Goal: Information Seeking & Learning: Learn about a topic

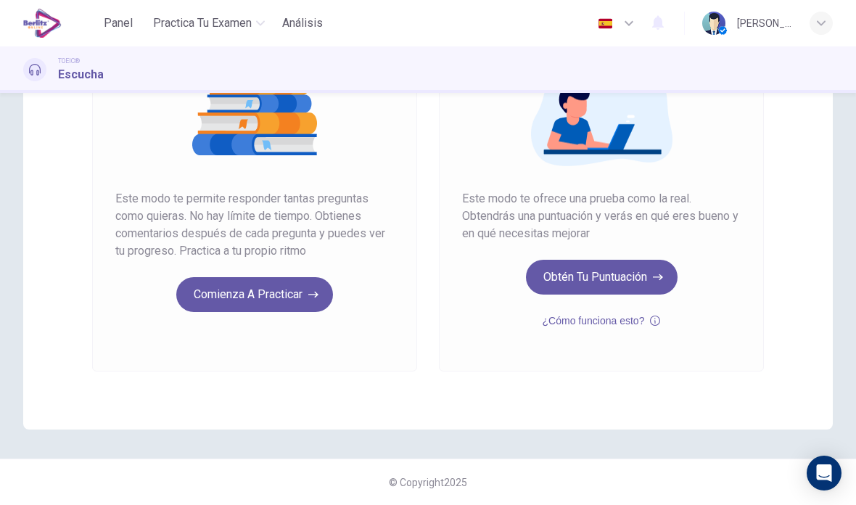
scroll to position [197, 0]
click at [558, 278] on button "Obtén tu puntuación" at bounding box center [602, 277] width 152 height 35
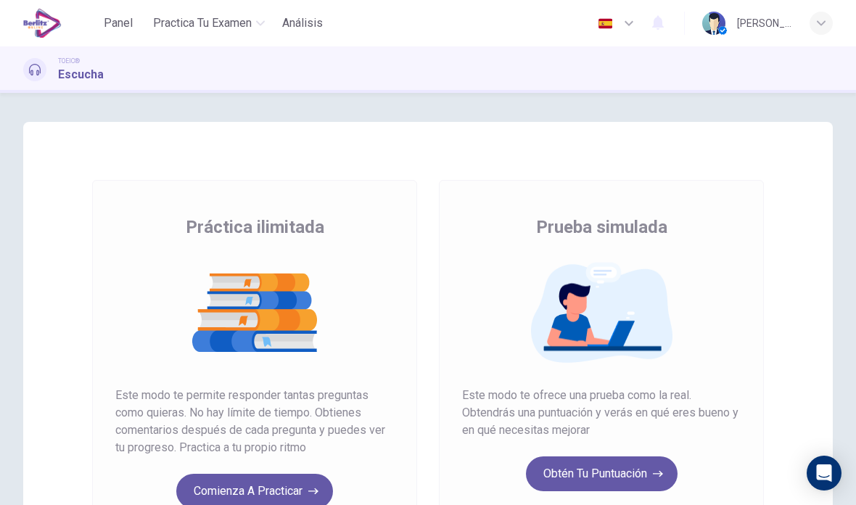
click at [557, 480] on button "Obtén tu puntuación" at bounding box center [602, 473] width 152 height 35
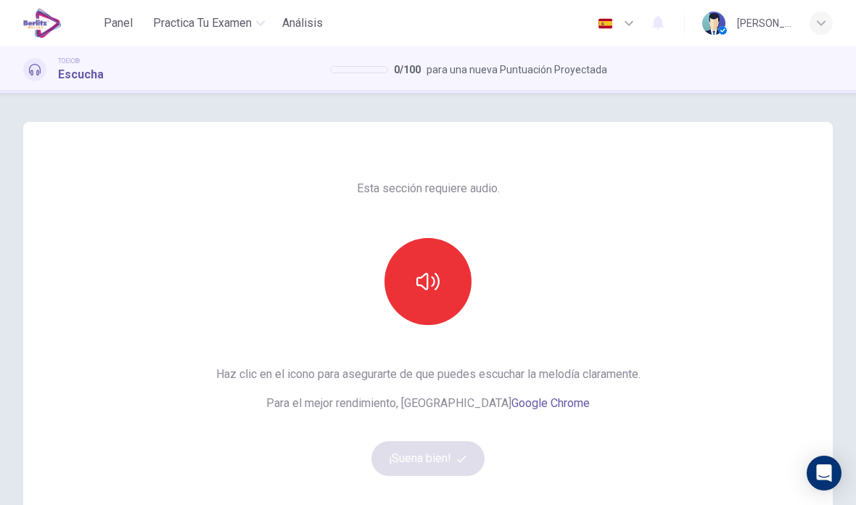
click at [397, 273] on button "button" at bounding box center [427, 281] width 87 height 87
click at [402, 463] on button "¡Suena bien!" at bounding box center [427, 458] width 113 height 35
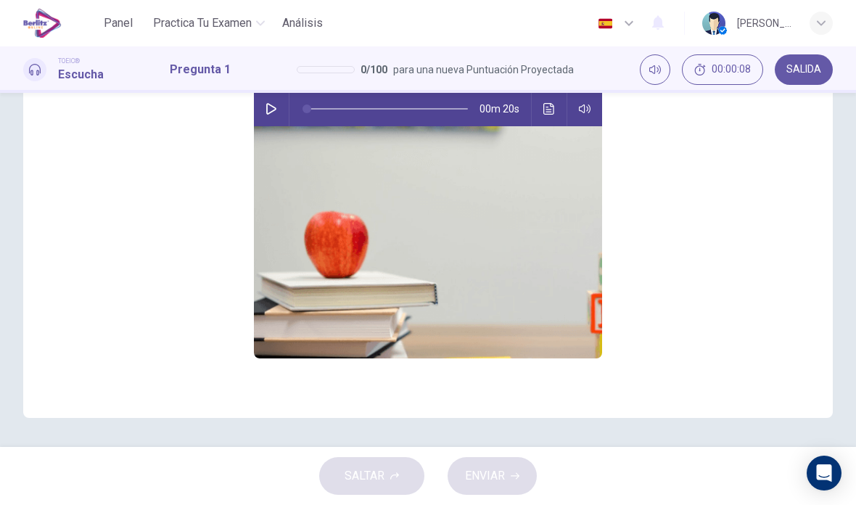
click at [300, 234] on img at bounding box center [428, 242] width 348 height 232
click at [312, 241] on img at bounding box center [428, 242] width 348 height 232
click at [308, 247] on img at bounding box center [428, 242] width 348 height 232
click at [316, 249] on img at bounding box center [428, 242] width 348 height 232
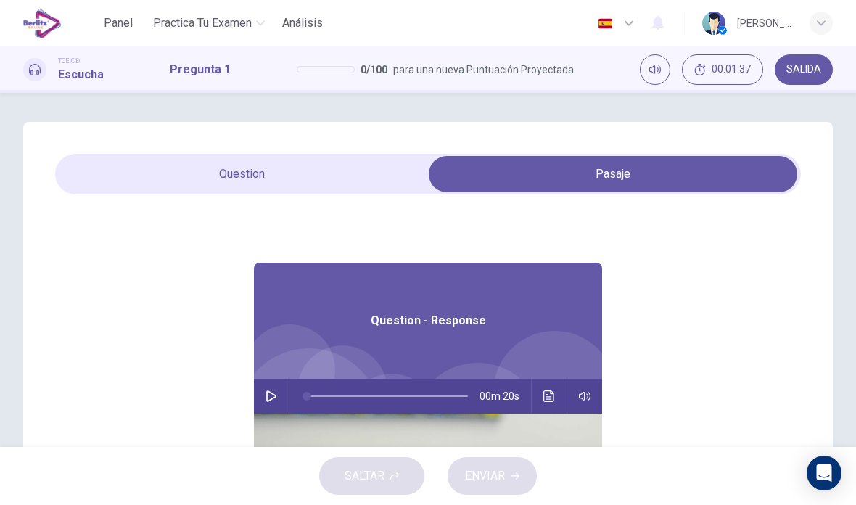
click at [99, 1] on div "Panel Practica tu examen Análisis Español ** ​ Ana Vega Venegas" at bounding box center [427, 23] width 809 height 46
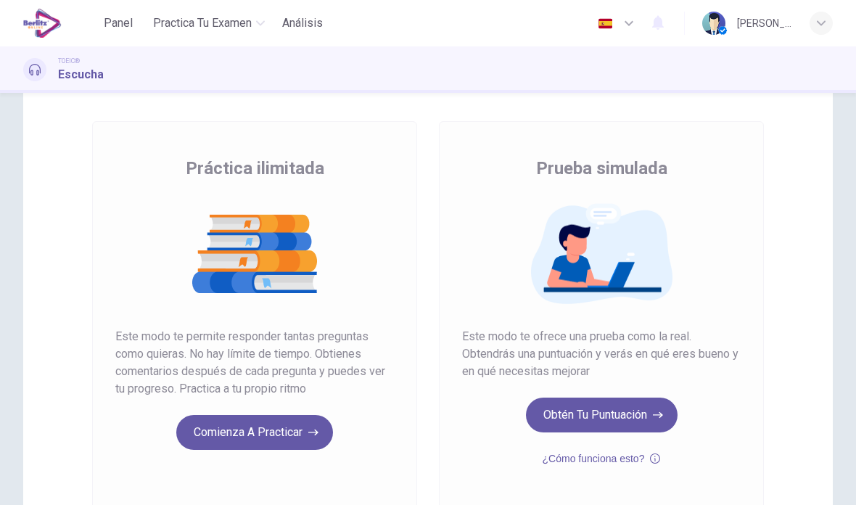
scroll to position [59, 0]
click at [148, 186] on div "Práctica ilimitada Este modo te permite responder tantas preguntas como quieras…" at bounding box center [254, 303] width 278 height 293
click at [563, 421] on button "Obtén tu puntuación" at bounding box center [602, 414] width 152 height 35
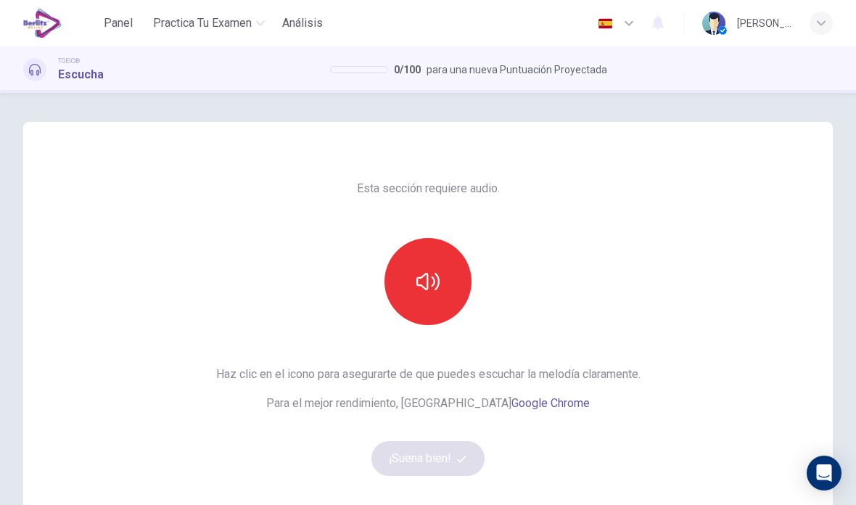
click at [406, 267] on button "button" at bounding box center [427, 281] width 87 height 87
click at [405, 468] on button "¡Suena bien!" at bounding box center [427, 458] width 113 height 35
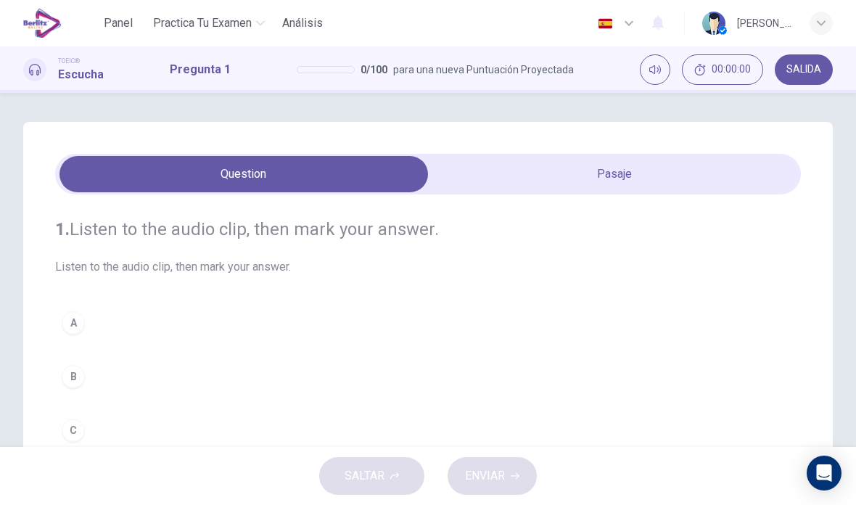
click at [497, 153] on div "1. Listen to the audio clip, then [PERSON_NAME] your answer. Listen to the audi…" at bounding box center [427, 413] width 809 height 583
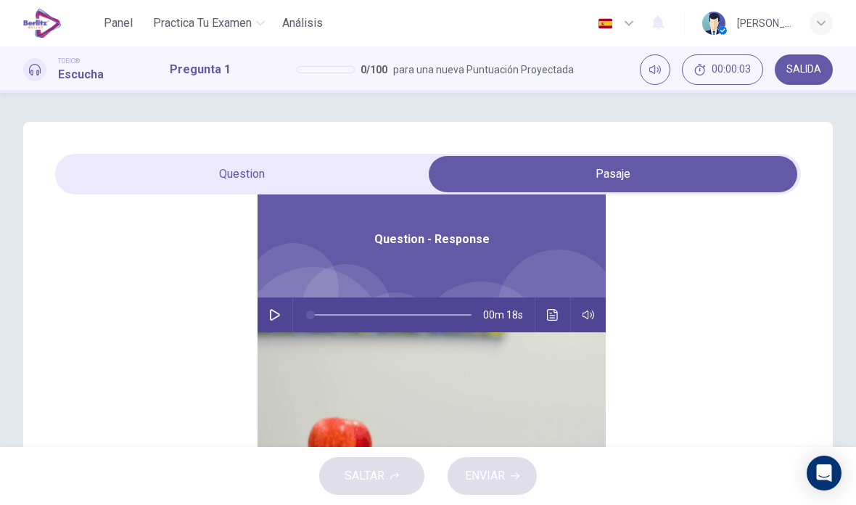
scroll to position [81, 0]
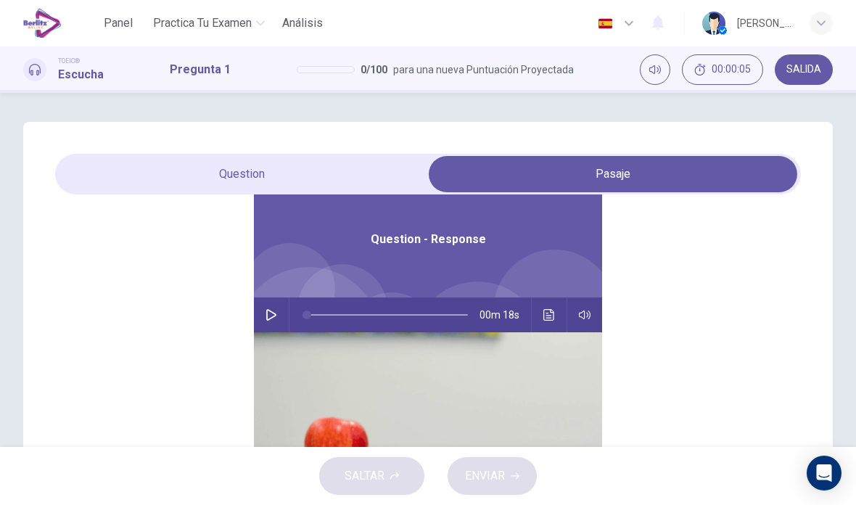
click at [545, 314] on icon "Haz clic para ver la transcripción del audio" at bounding box center [549, 315] width 12 height 12
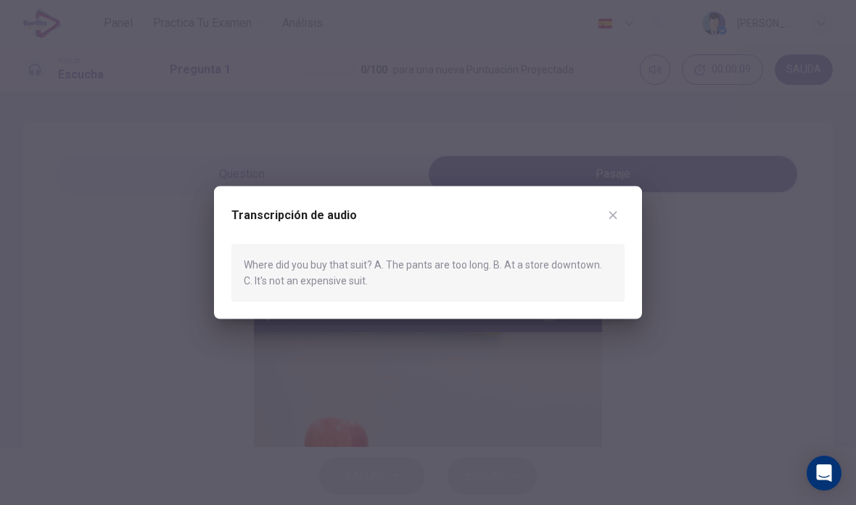
click at [610, 211] on icon "button" at bounding box center [613, 216] width 12 height 12
